Goal: Information Seeking & Learning: Learn about a topic

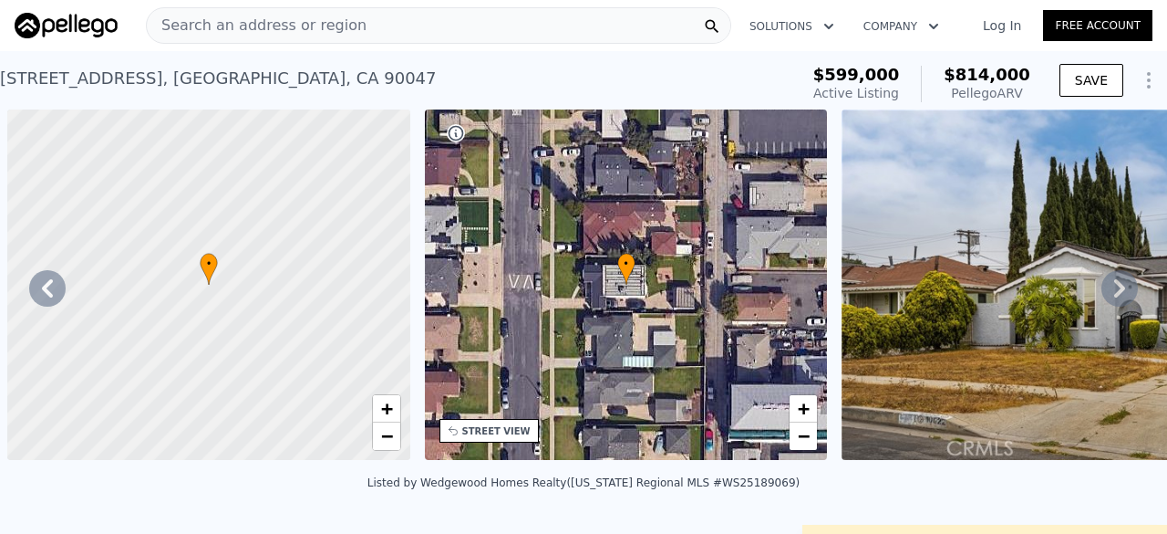
scroll to position [0, 4615]
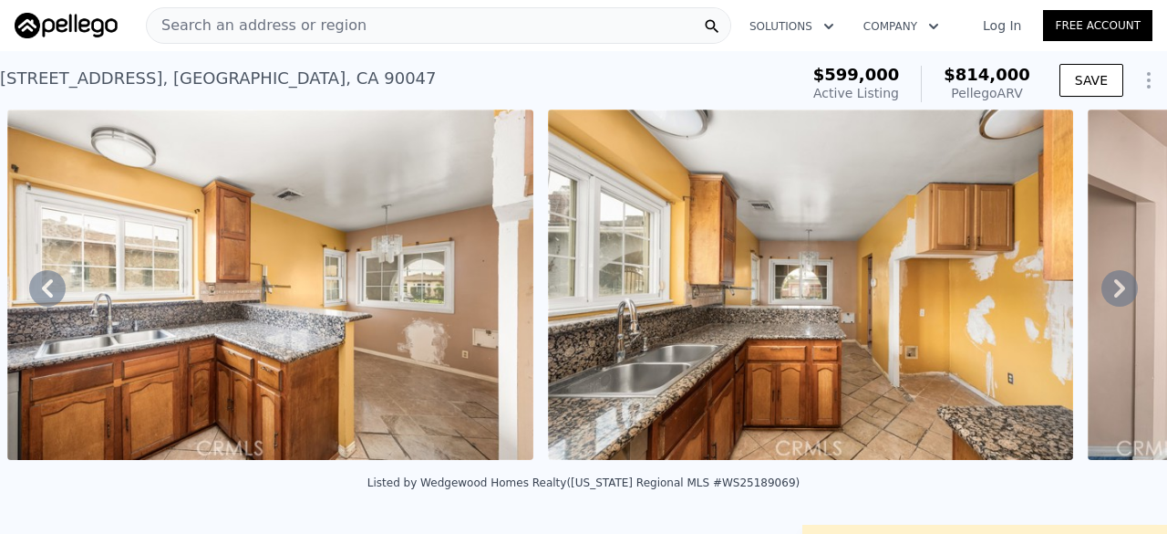
click at [476, 22] on div "Search an address or region" at bounding box center [438, 25] width 585 height 36
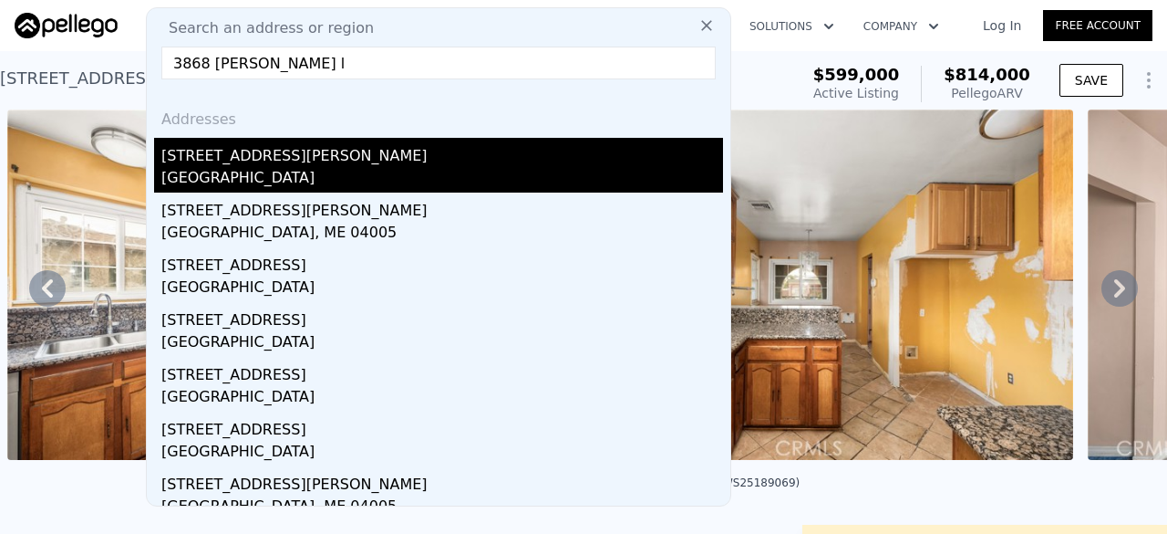
type input "3868 [PERSON_NAME] l"
click at [284, 161] on div "[STREET_ADDRESS][PERSON_NAME]" at bounding box center [442, 152] width 562 height 29
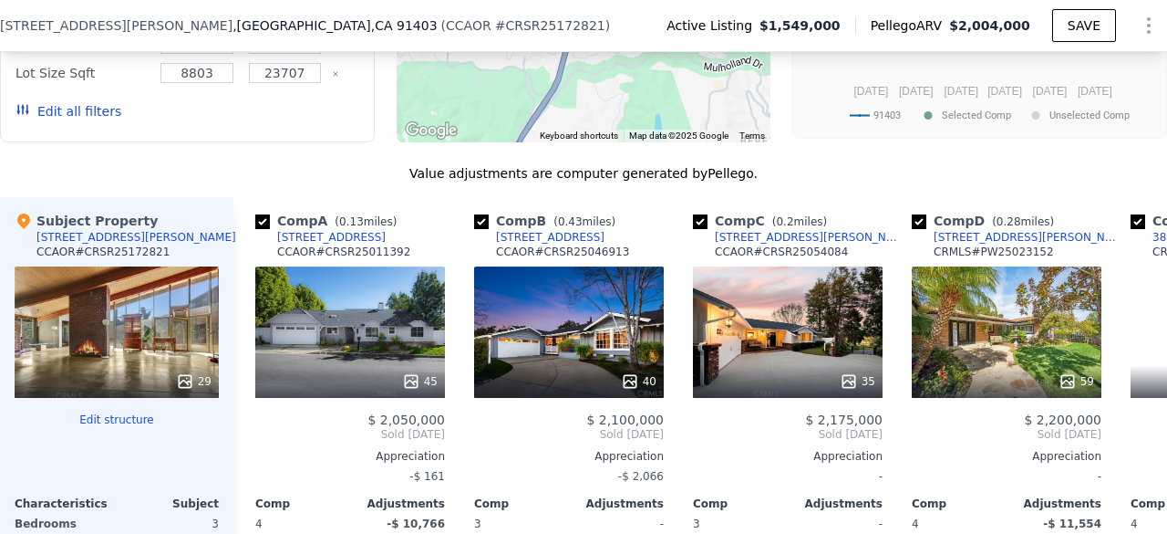
scroll to position [2212, 0]
click at [792, 266] on div "35" at bounding box center [788, 331] width 190 height 131
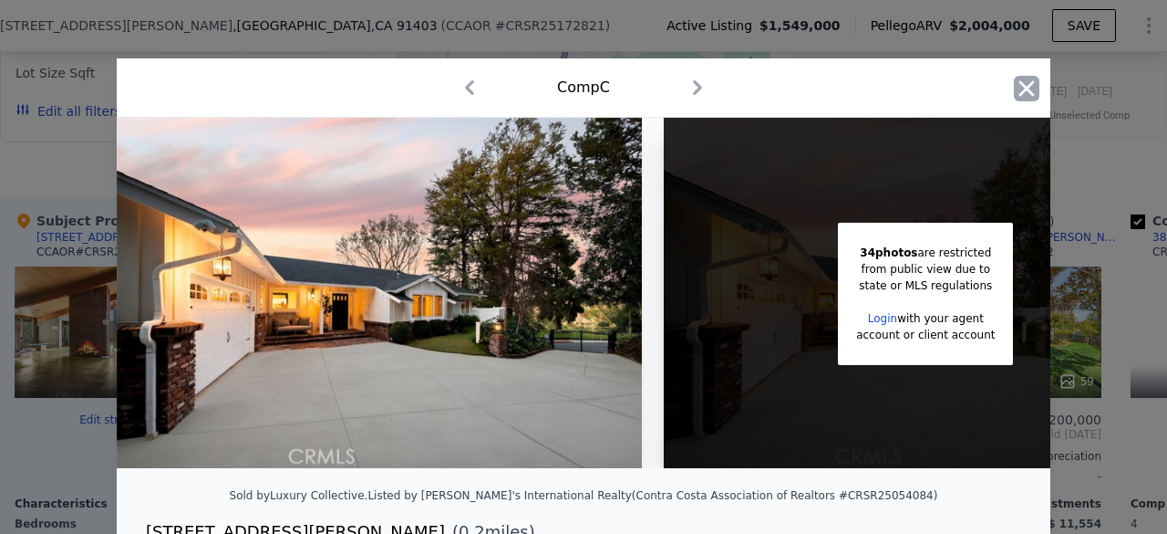
click at [1014, 92] on icon "button" at bounding box center [1027, 89] width 26 height 26
